Goal: Task Accomplishment & Management: Manage account settings

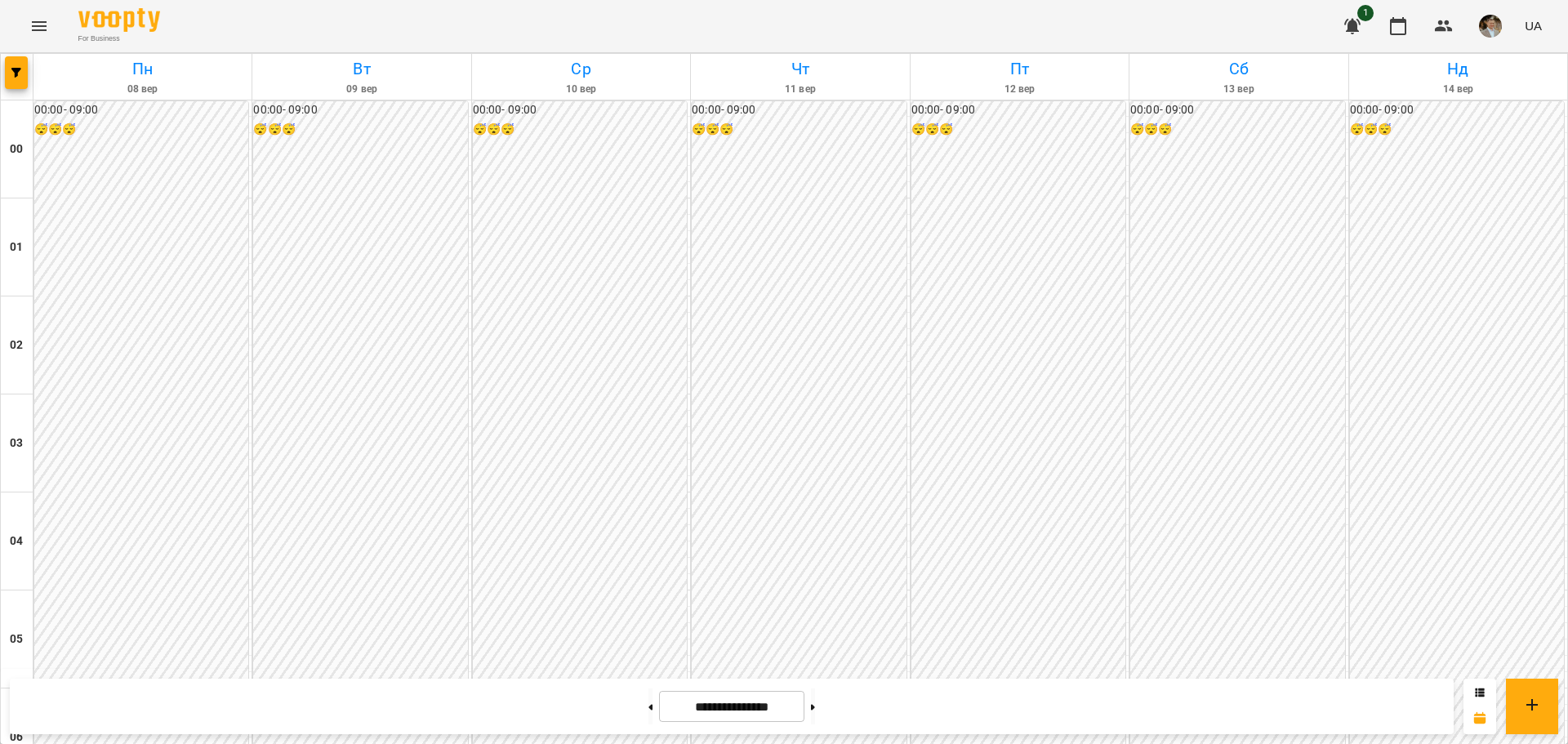
scroll to position [1470, 0]
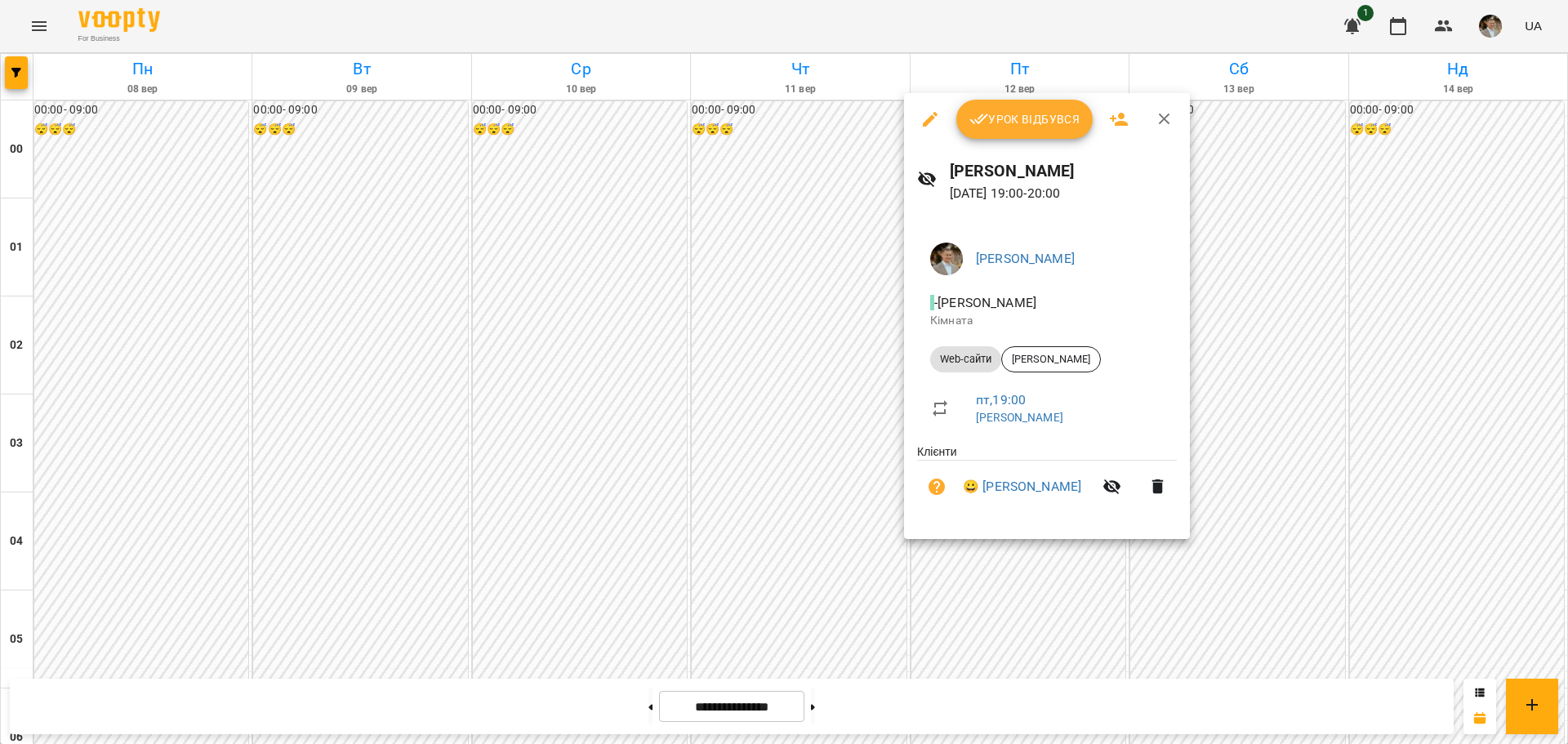
click at [763, 361] on span "Web-сайти" at bounding box center [966, 359] width 71 height 15
click at [702, 329] on div at bounding box center [784, 372] width 1568 height 744
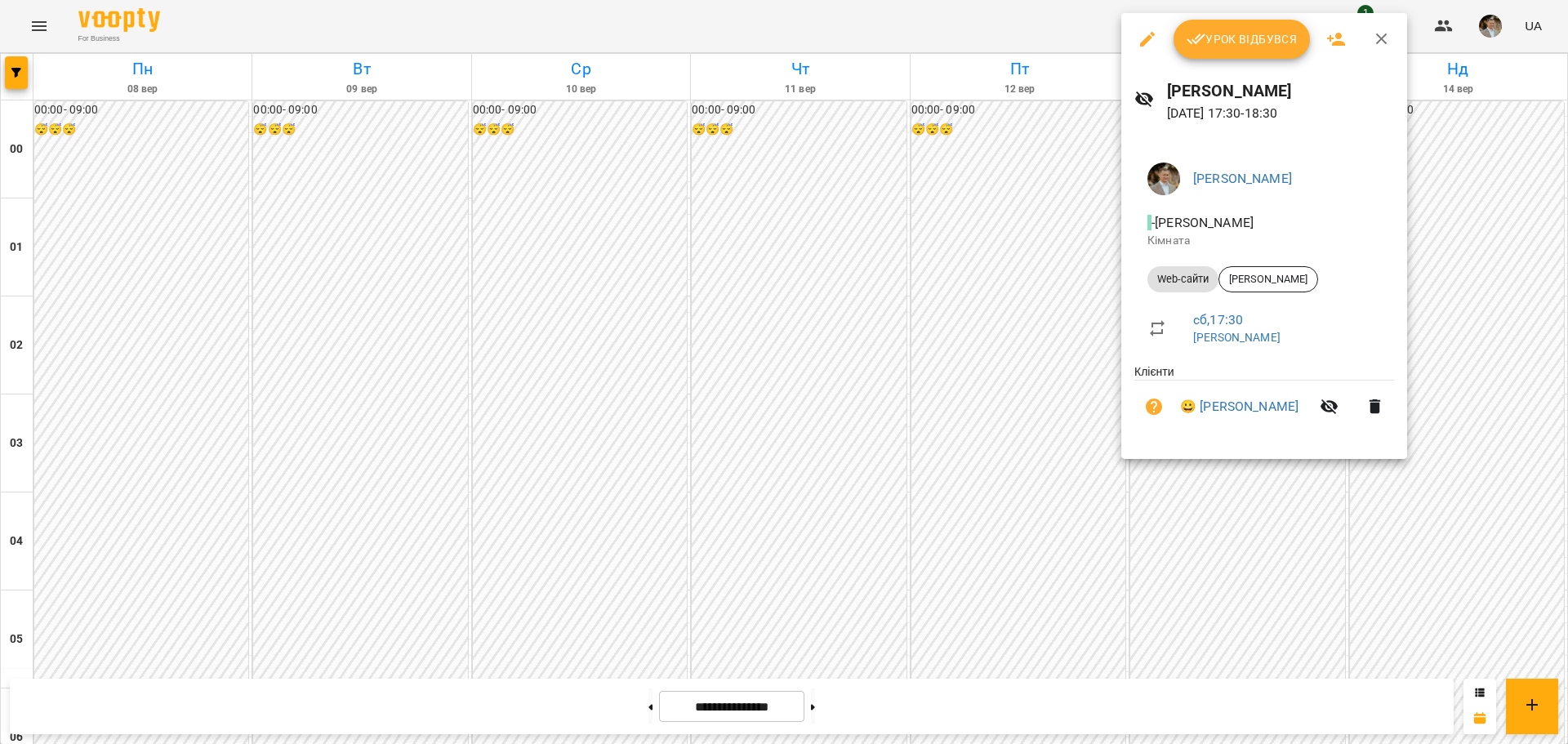
click at [763, 543] on div at bounding box center [784, 372] width 1568 height 744
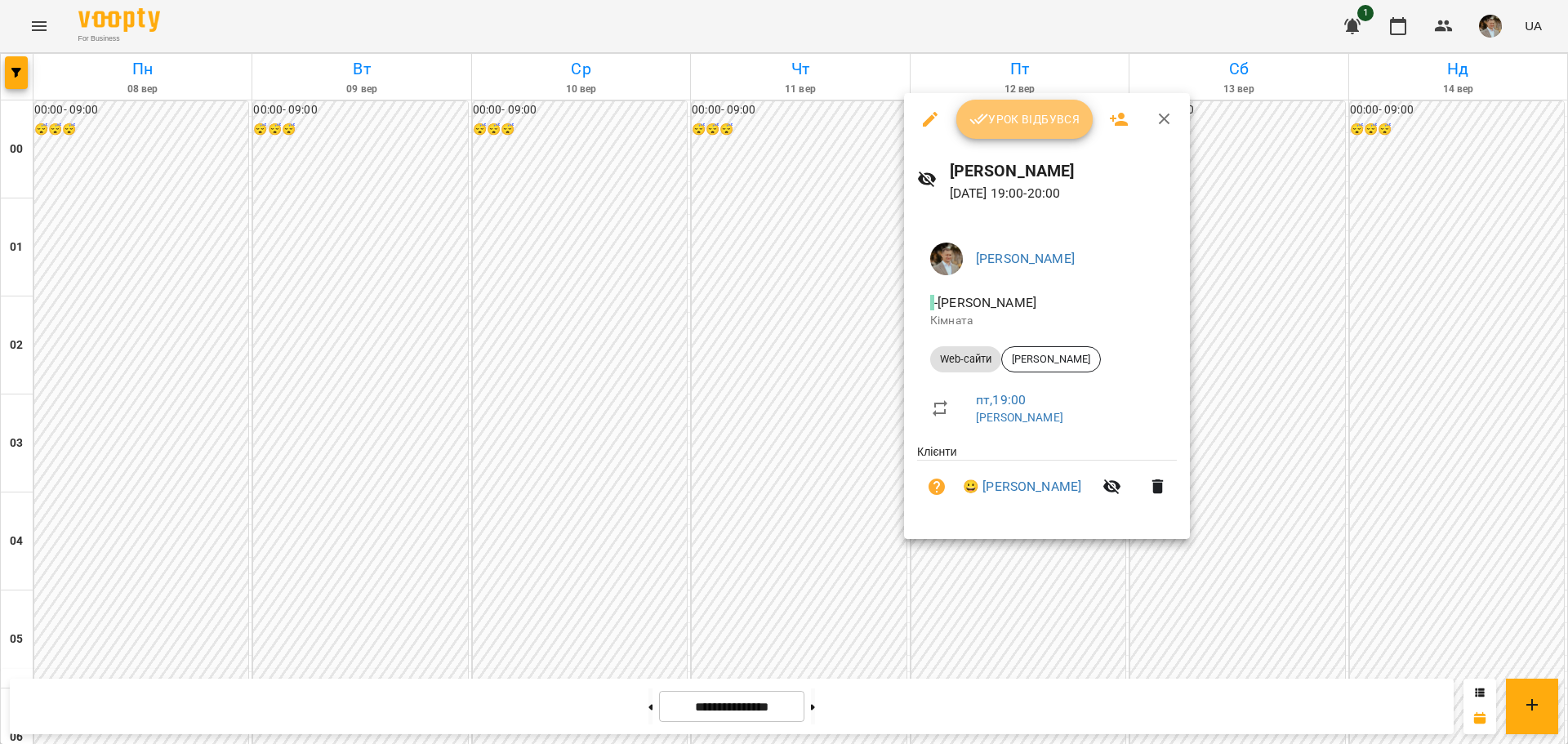
click at [763, 118] on span "Урок відбувся" at bounding box center [1025, 119] width 111 height 19
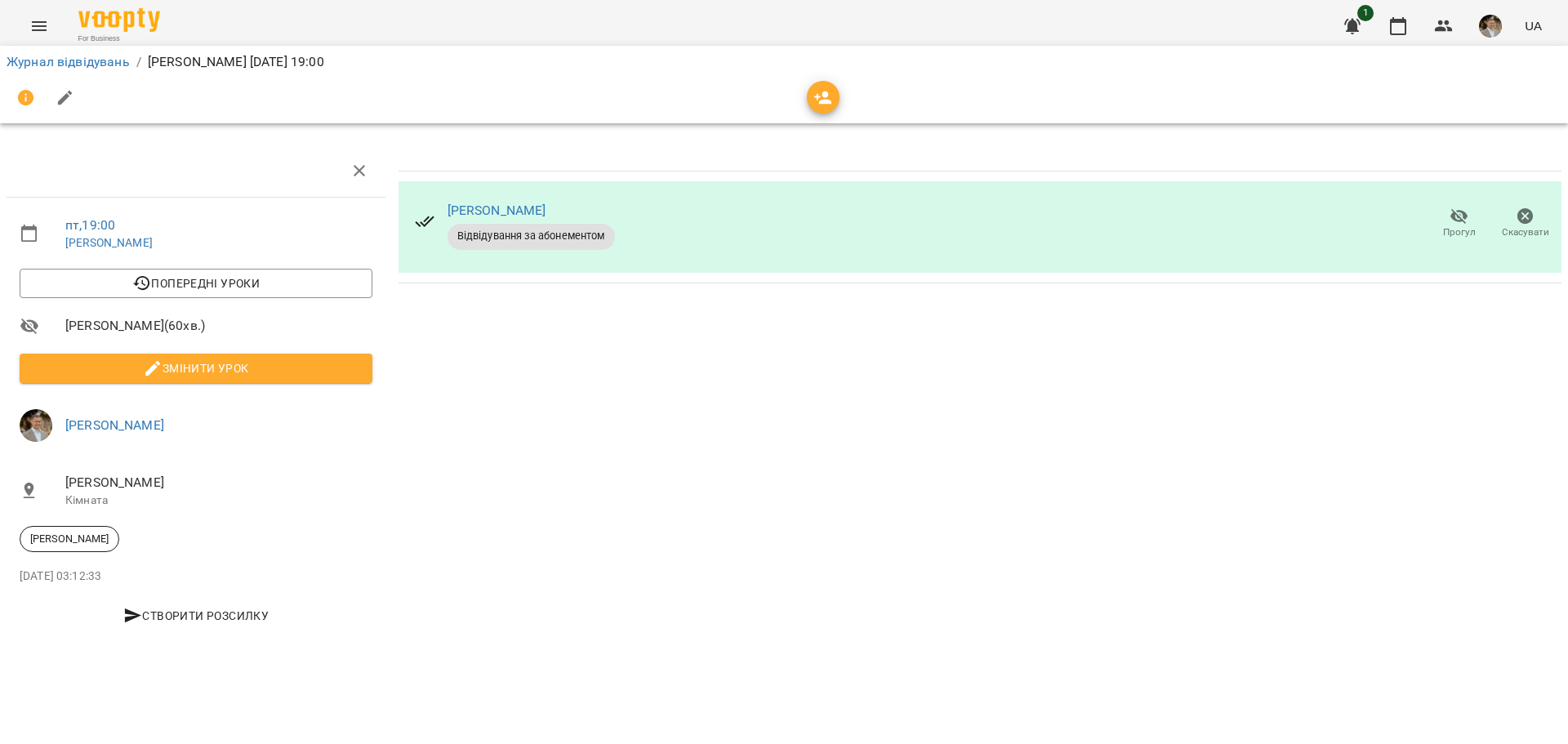
click at [64, 95] on icon "button" at bounding box center [65, 98] width 19 height 19
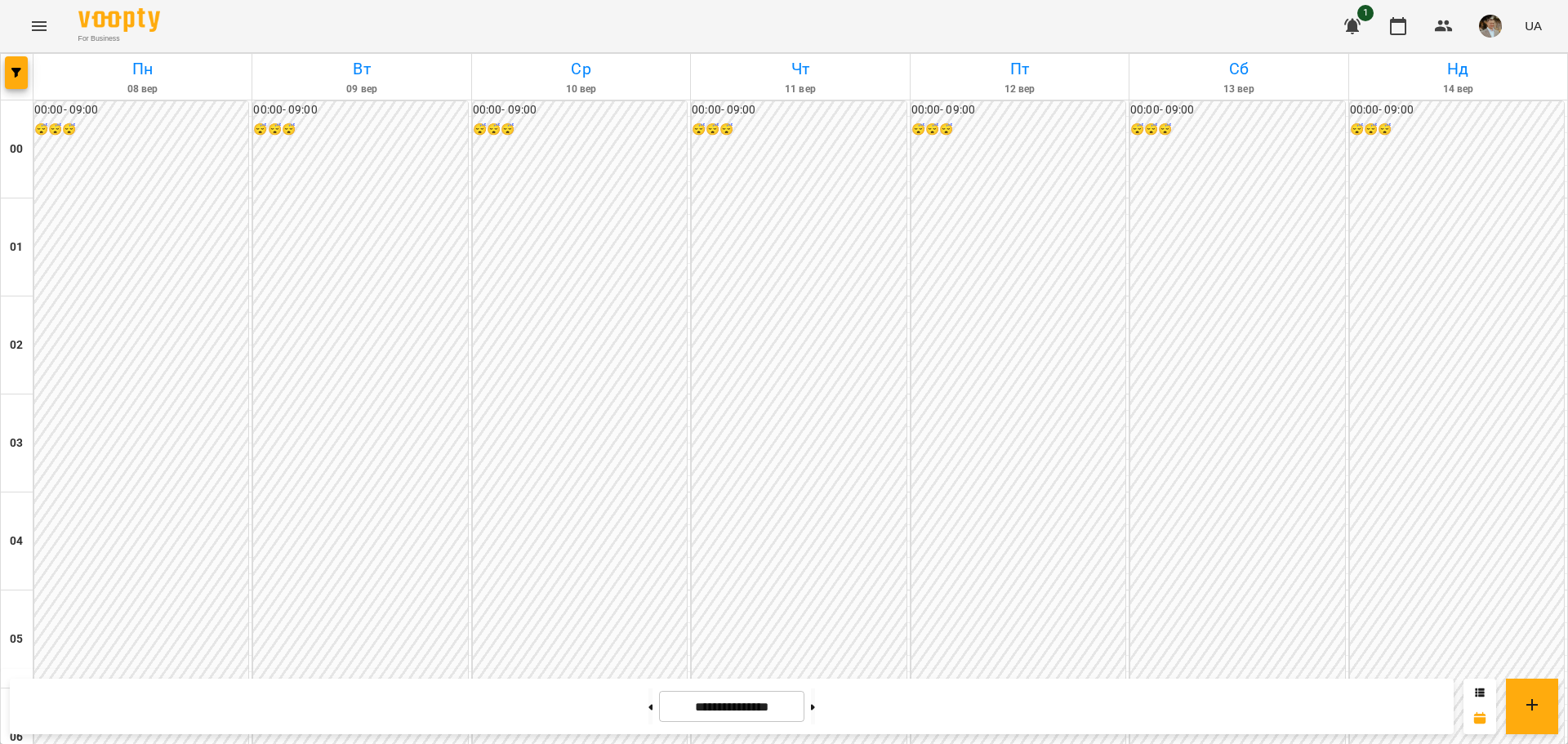
scroll to position [1537, 0]
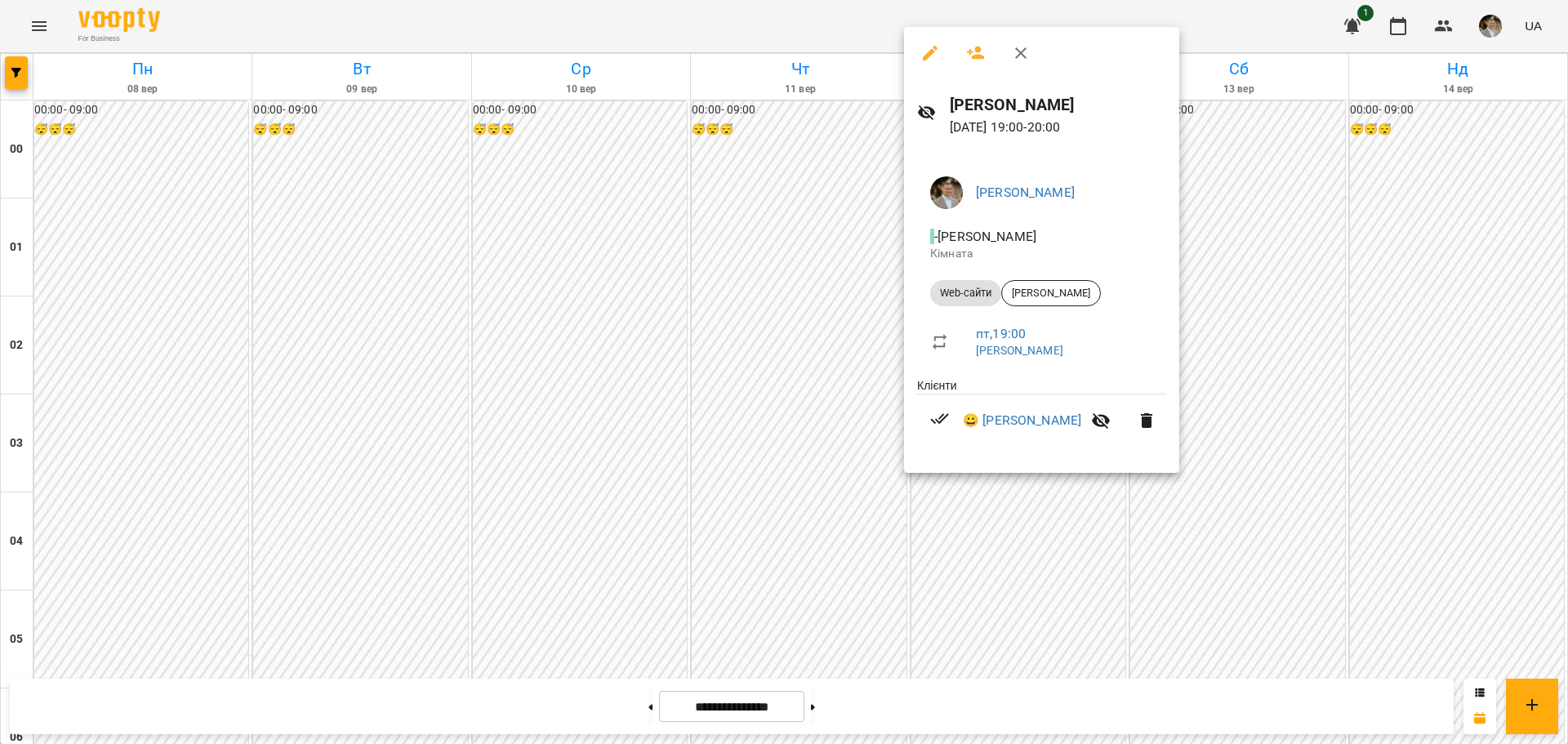
click at [763, 50] on icon "button" at bounding box center [930, 53] width 15 height 15
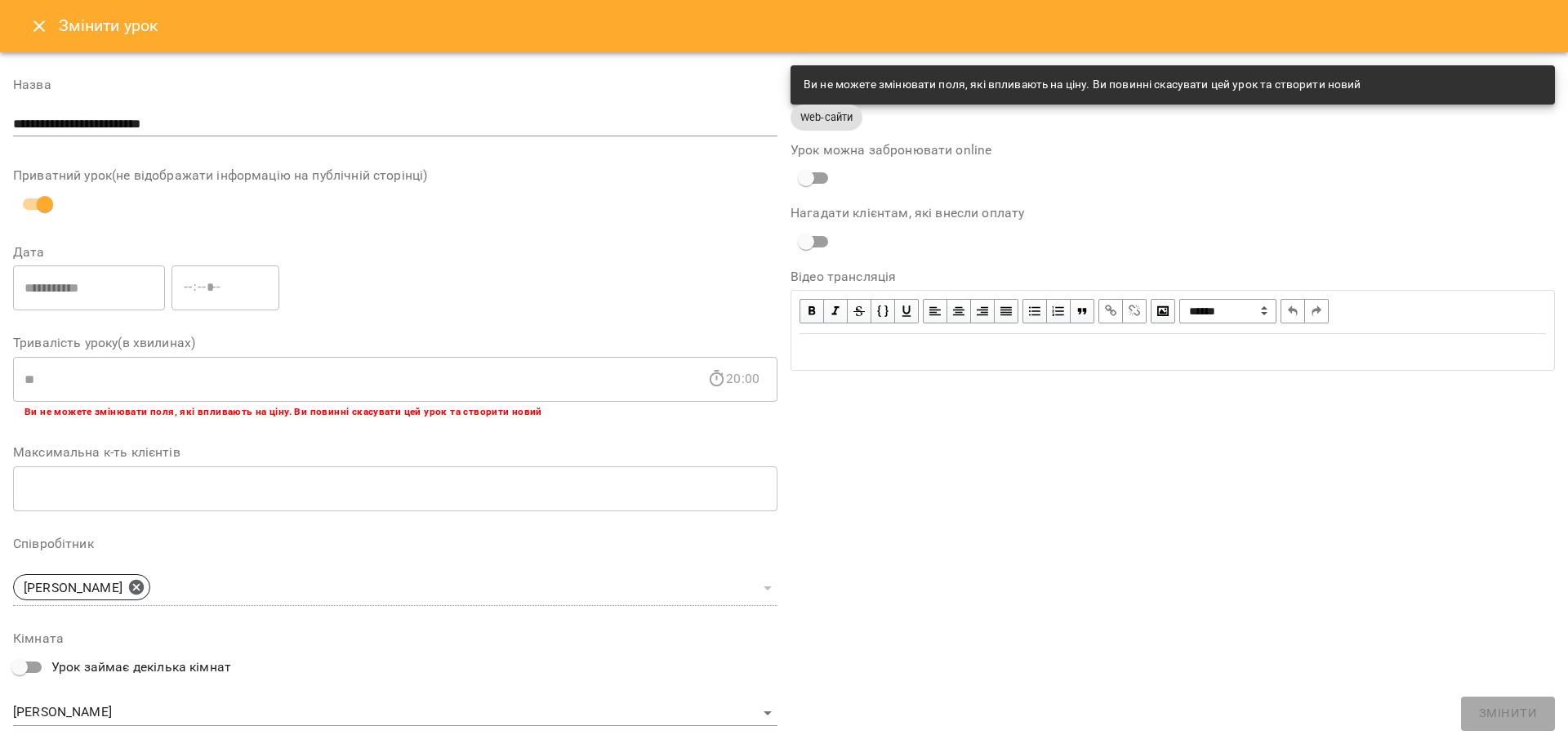
click at [39, 22] on icon "Close" at bounding box center [39, 26] width 19 height 19
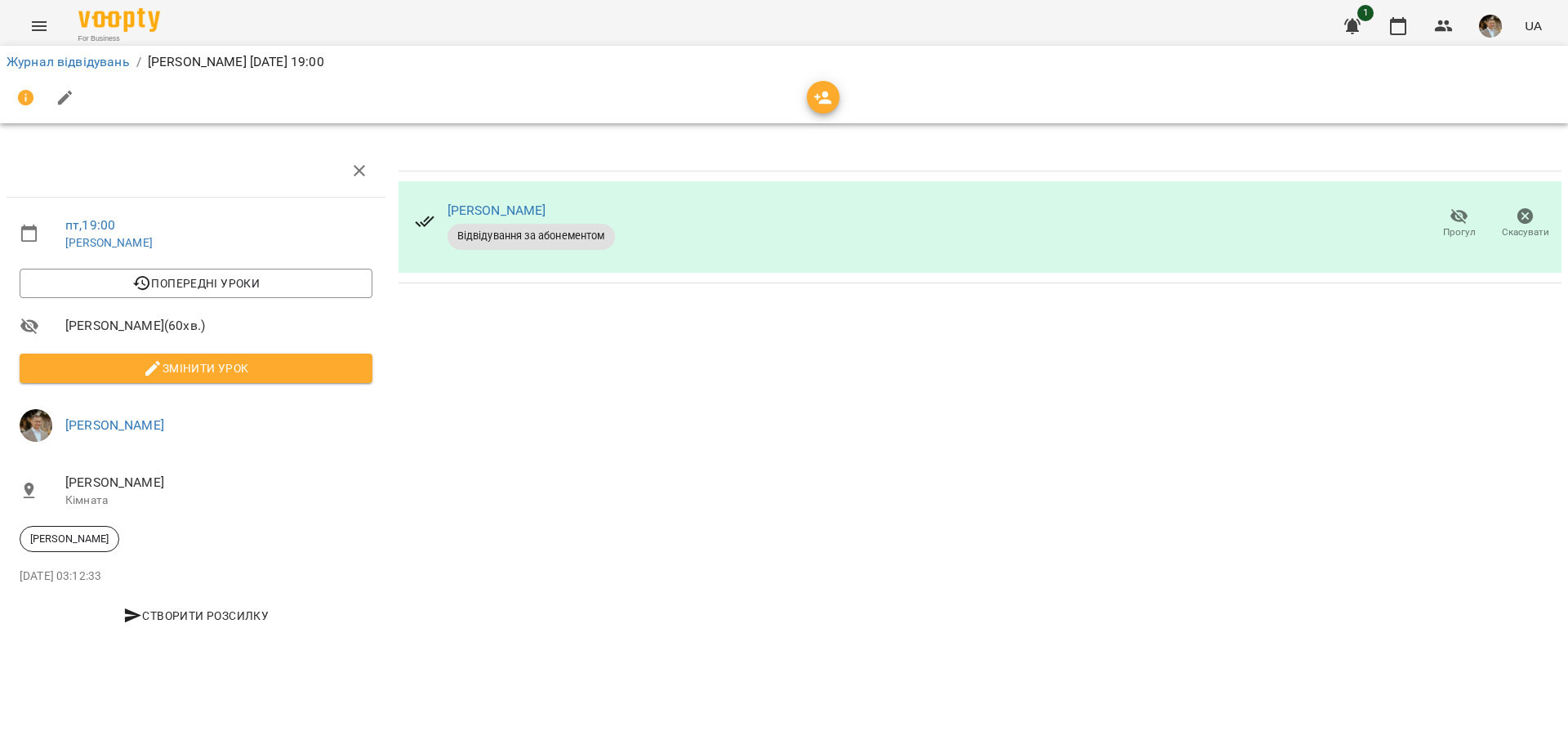
click at [264, 363] on span "Змінити урок" at bounding box center [195, 368] width 327 height 19
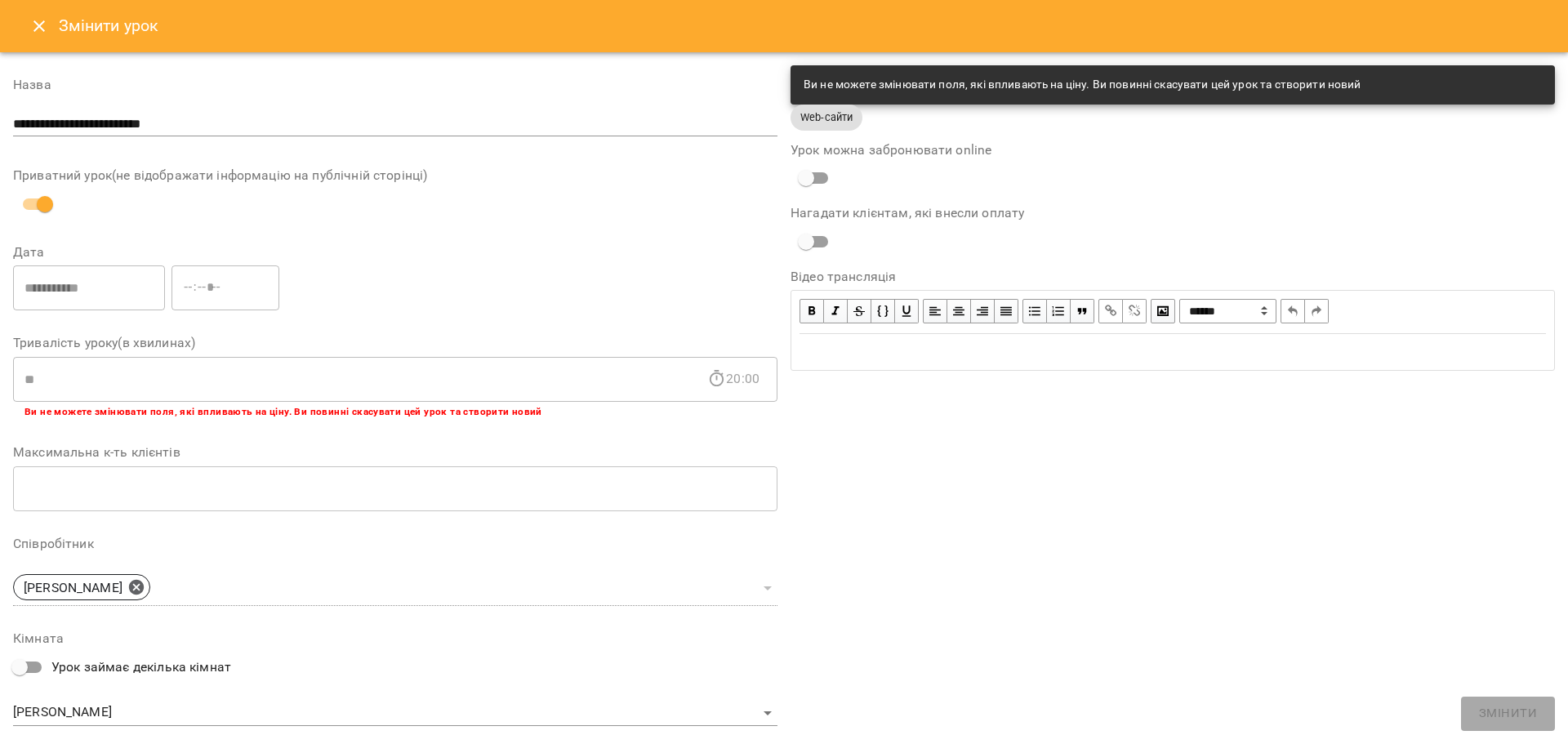
scroll to position [258, 0]
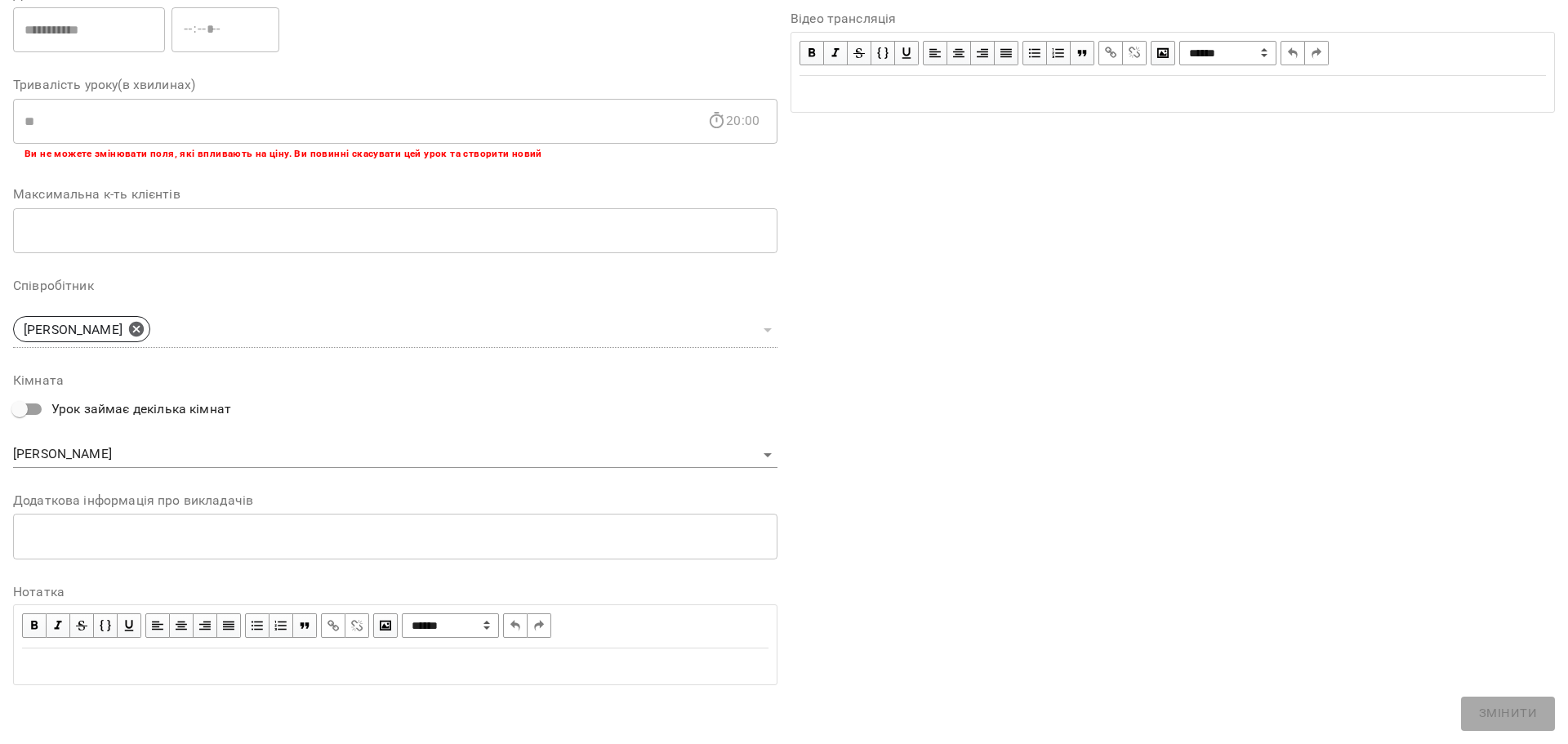
click at [249, 581] on div "Edit text" at bounding box center [395, 666] width 747 height 19
click at [148, 581] on div "Edit text" at bounding box center [395, 666] width 747 height 19
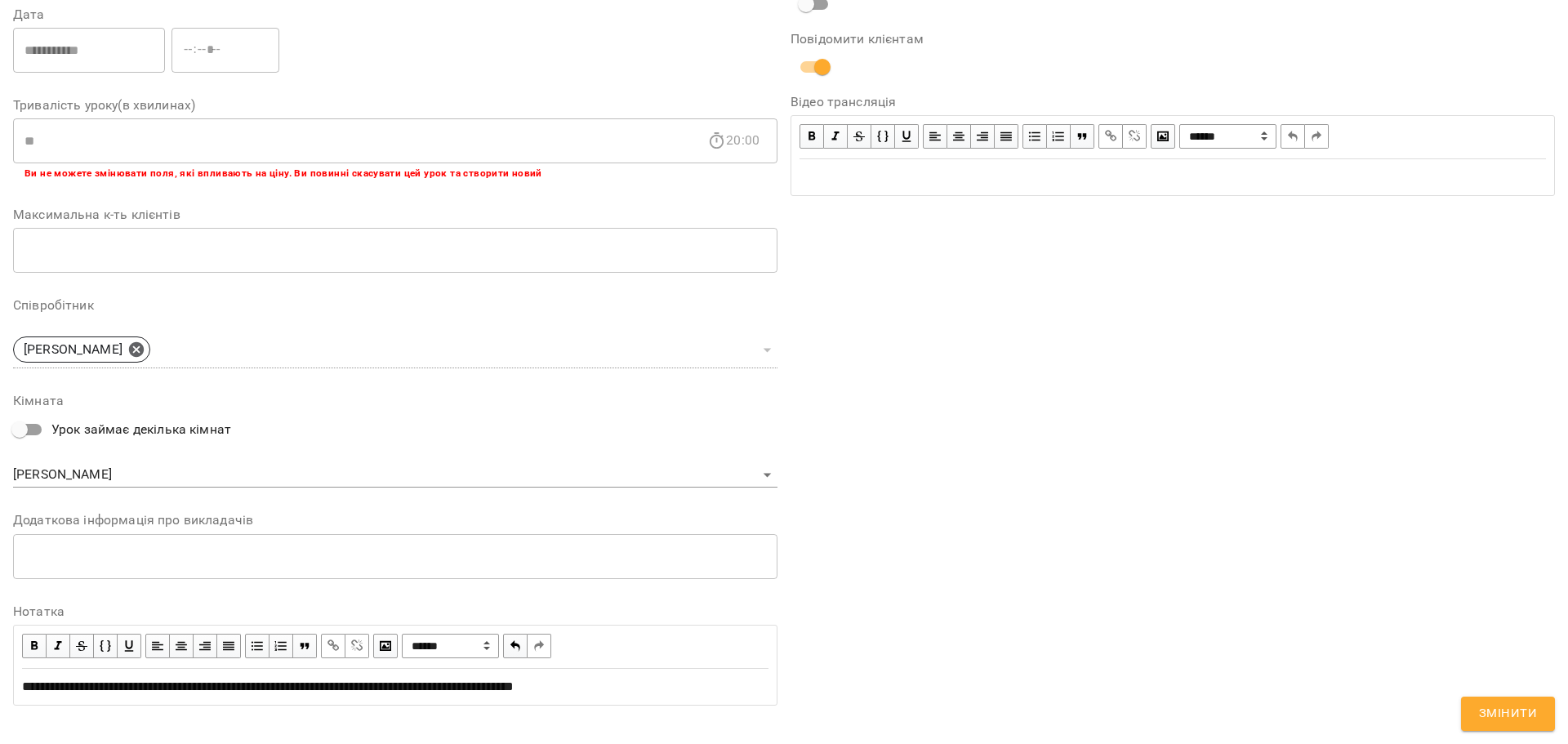
scroll to position [326, 0]
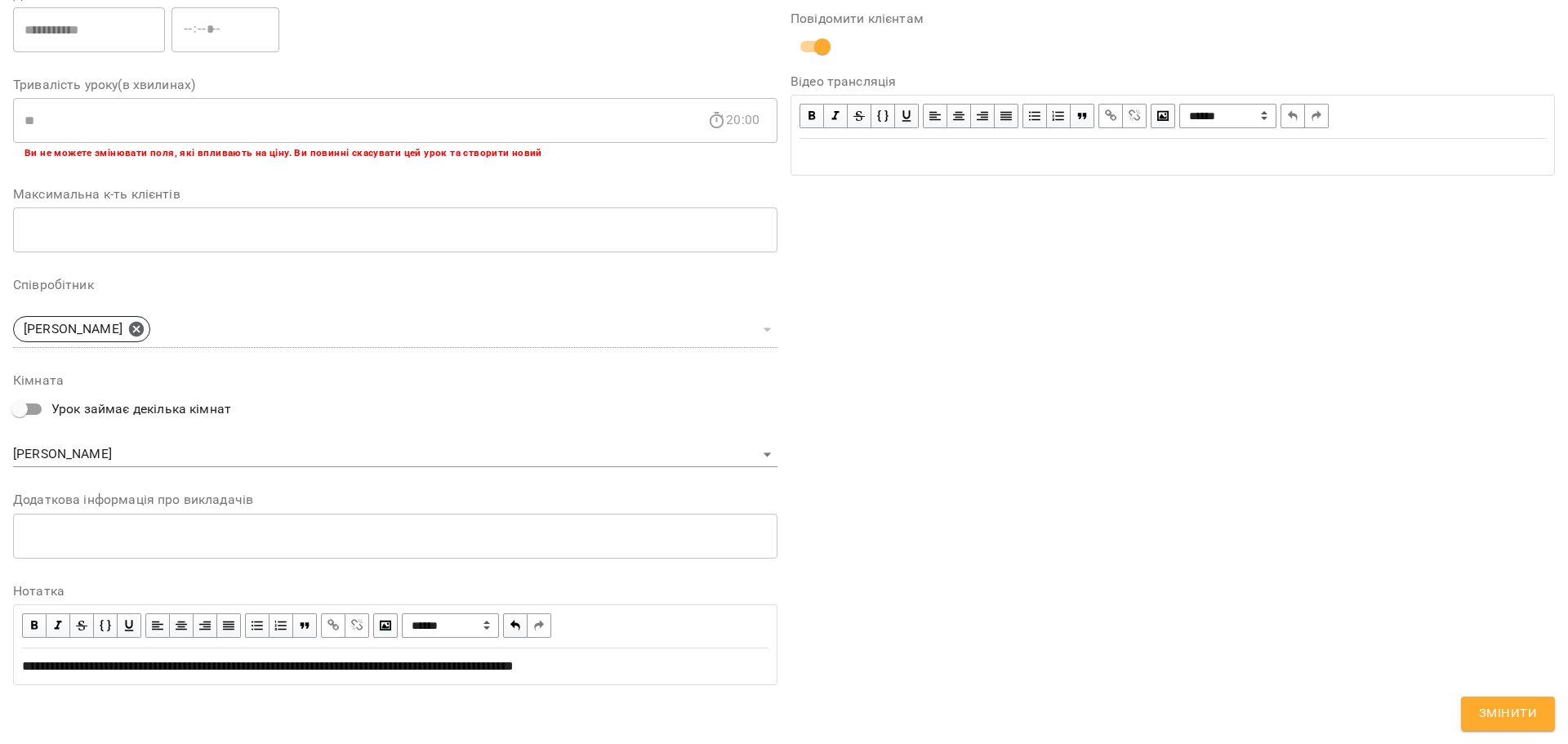
click at [763, 581] on span "Змінити" at bounding box center [1508, 713] width 58 height 21
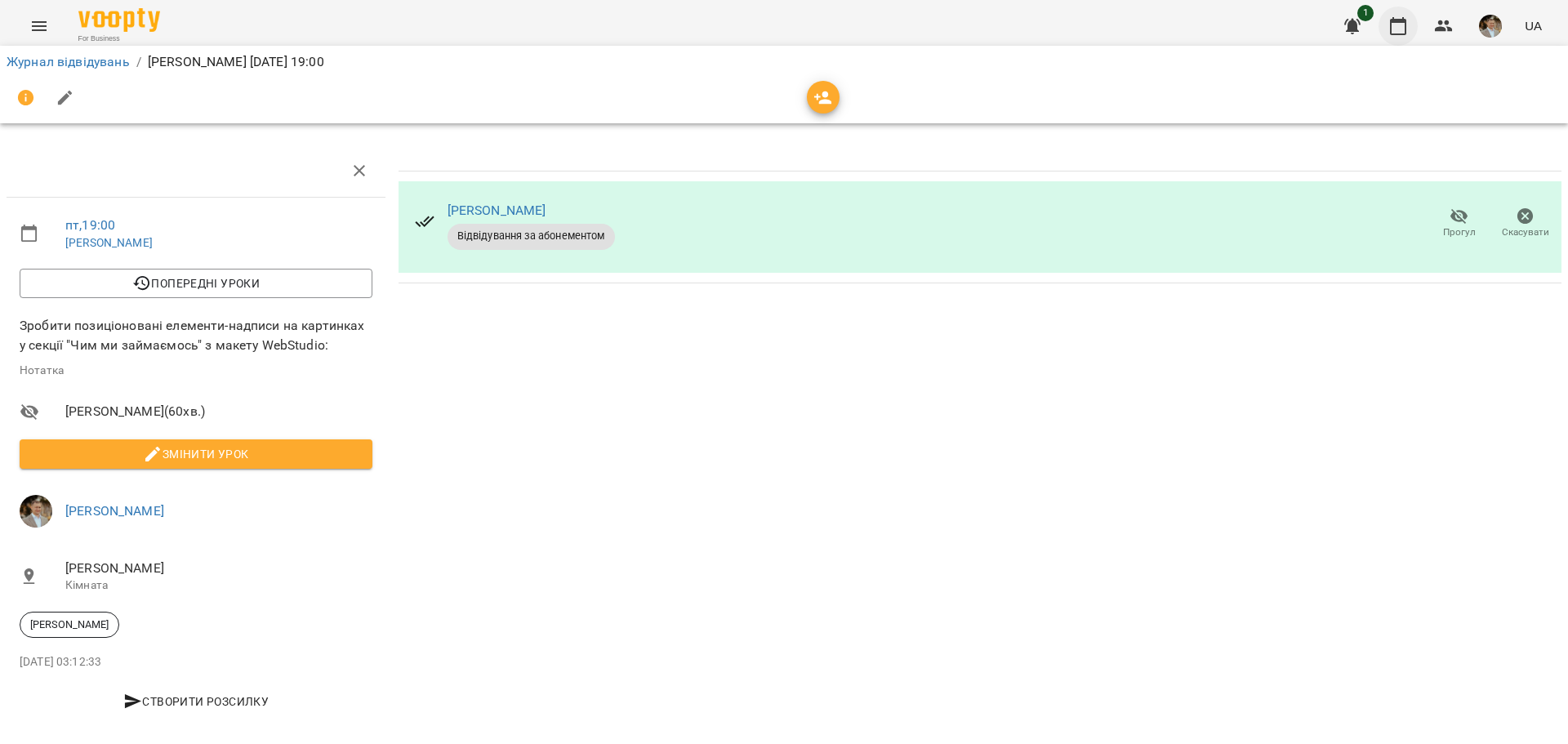
click at [763, 24] on icon "button" at bounding box center [1398, 26] width 19 height 19
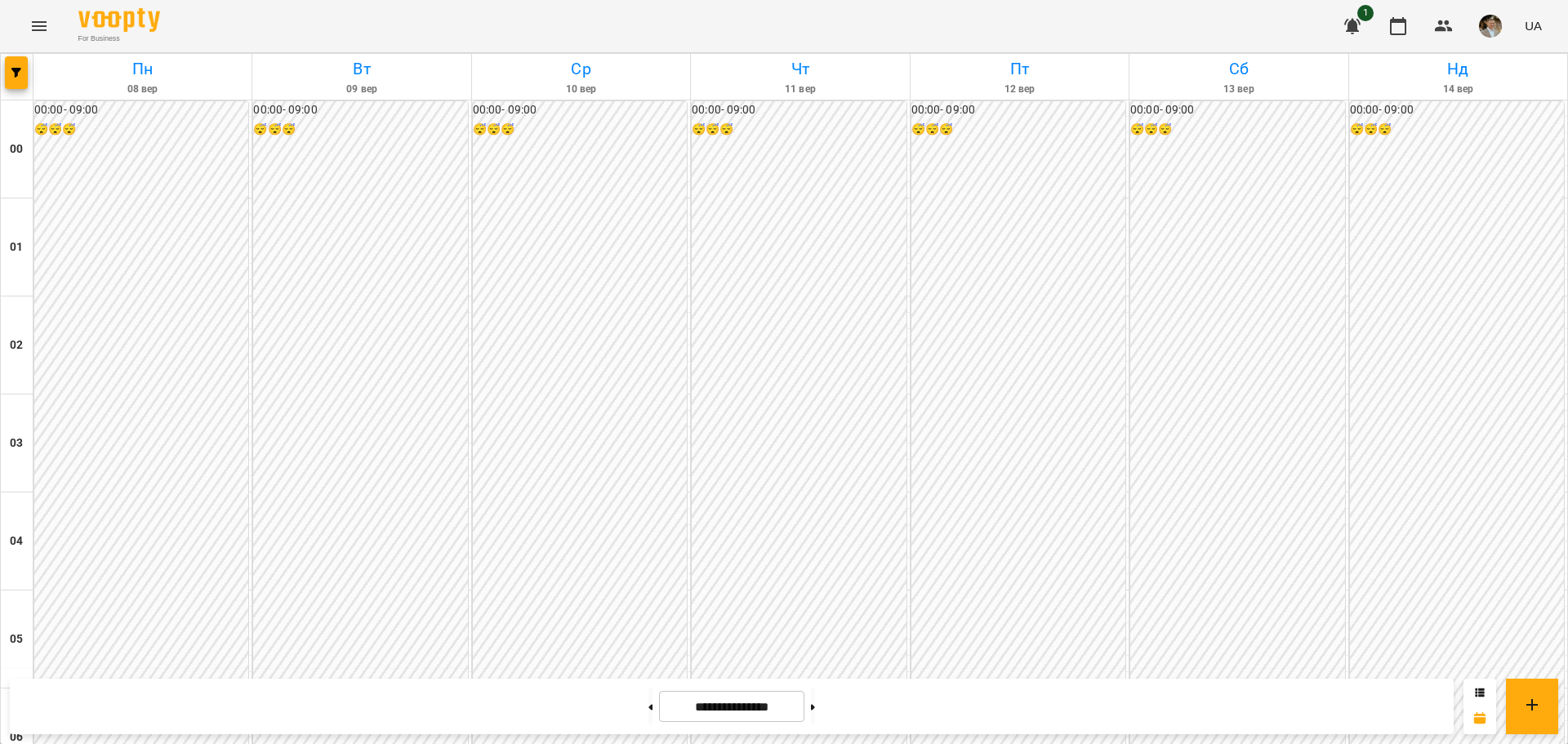
scroll to position [1470, 0]
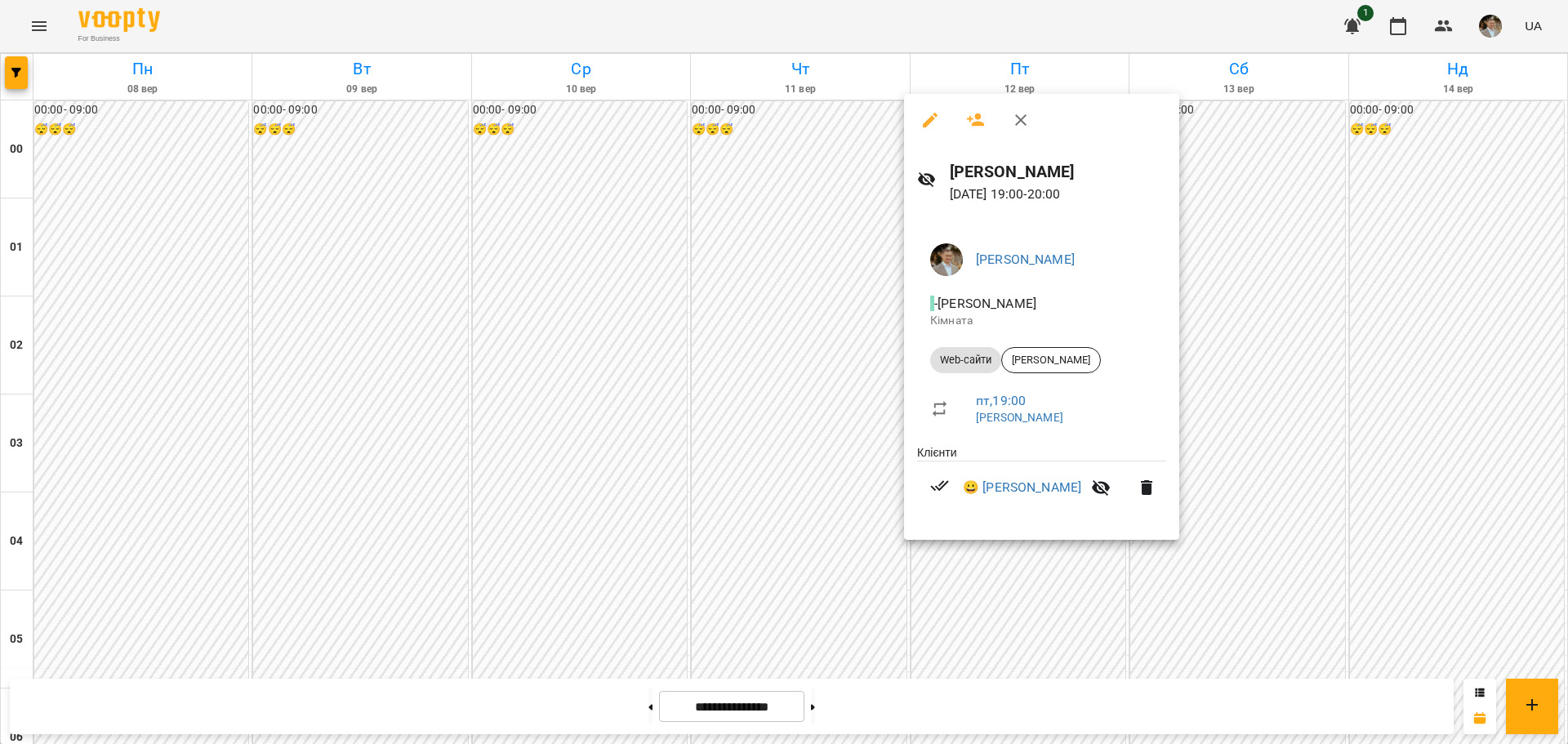
click at [763, 181] on div at bounding box center [784, 372] width 1568 height 744
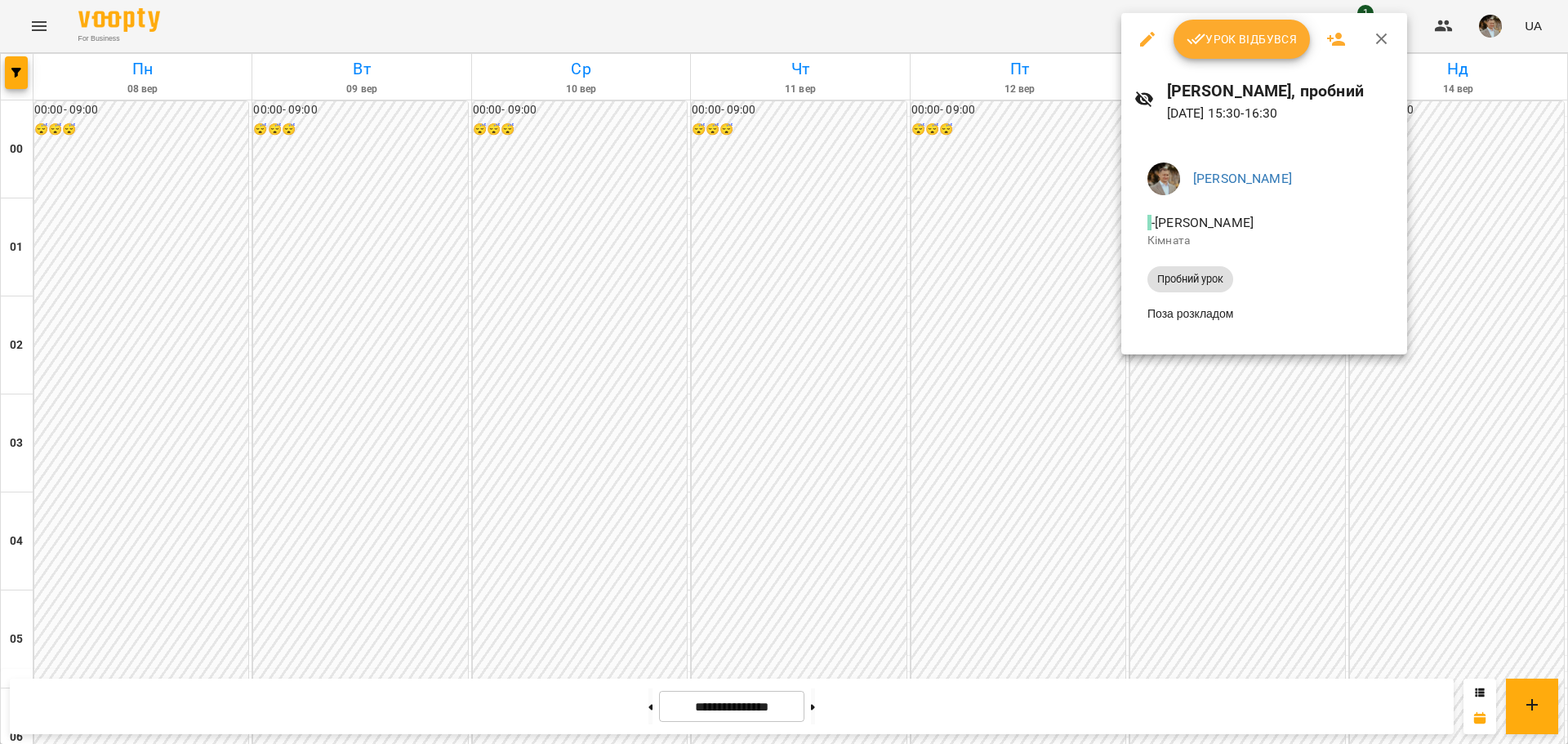
click at [763, 530] on div at bounding box center [784, 372] width 1568 height 744
